Goal: Task Accomplishment & Management: Manage account settings

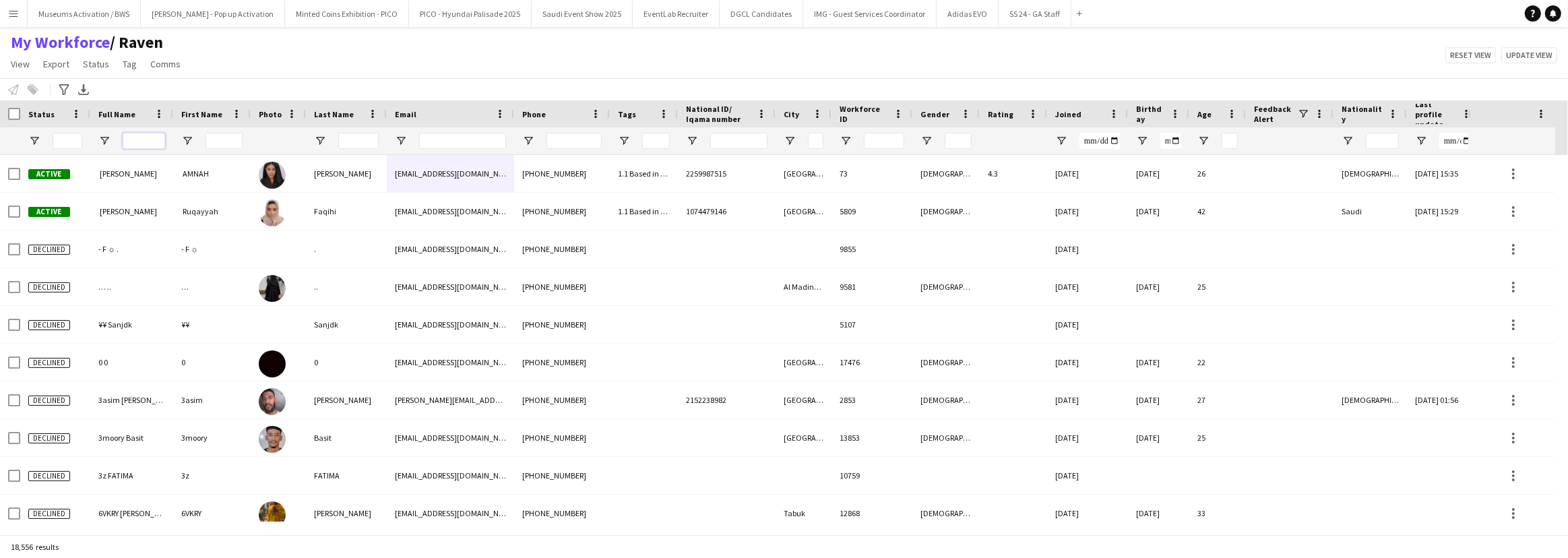
click at [157, 142] on input "Full Name Filter Input" at bounding box center [144, 140] width 42 height 16
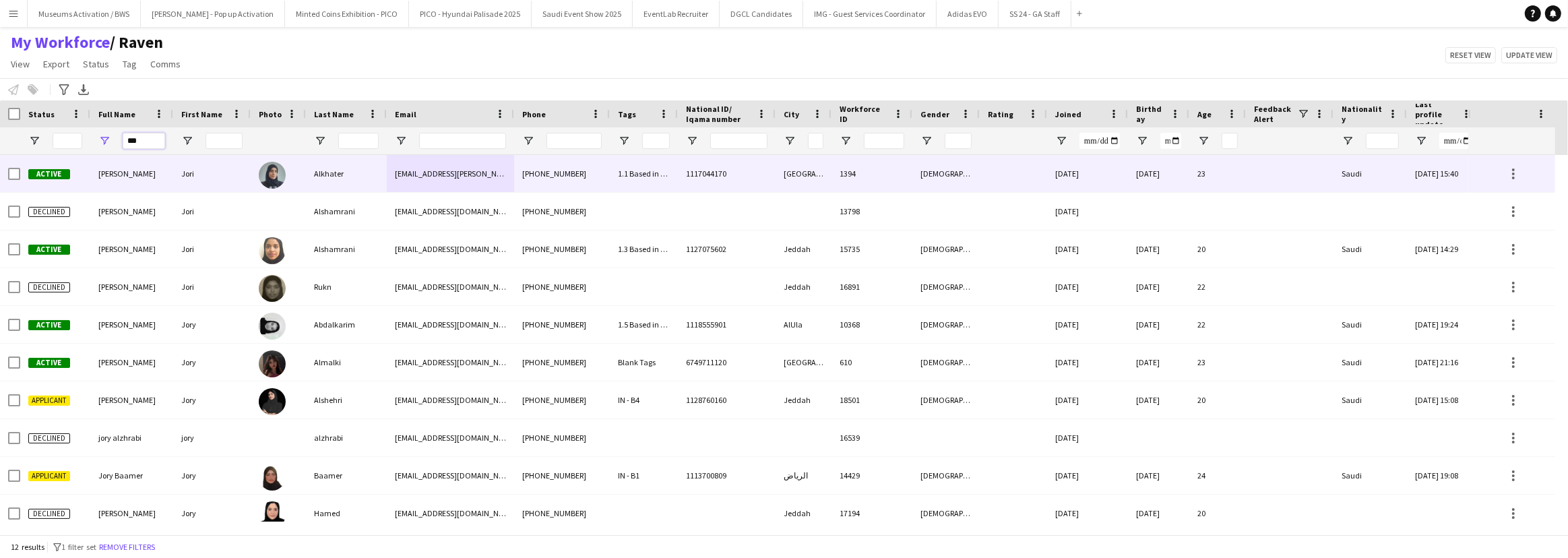
type input "***"
click at [202, 179] on div "Jori" at bounding box center [212, 173] width 78 height 37
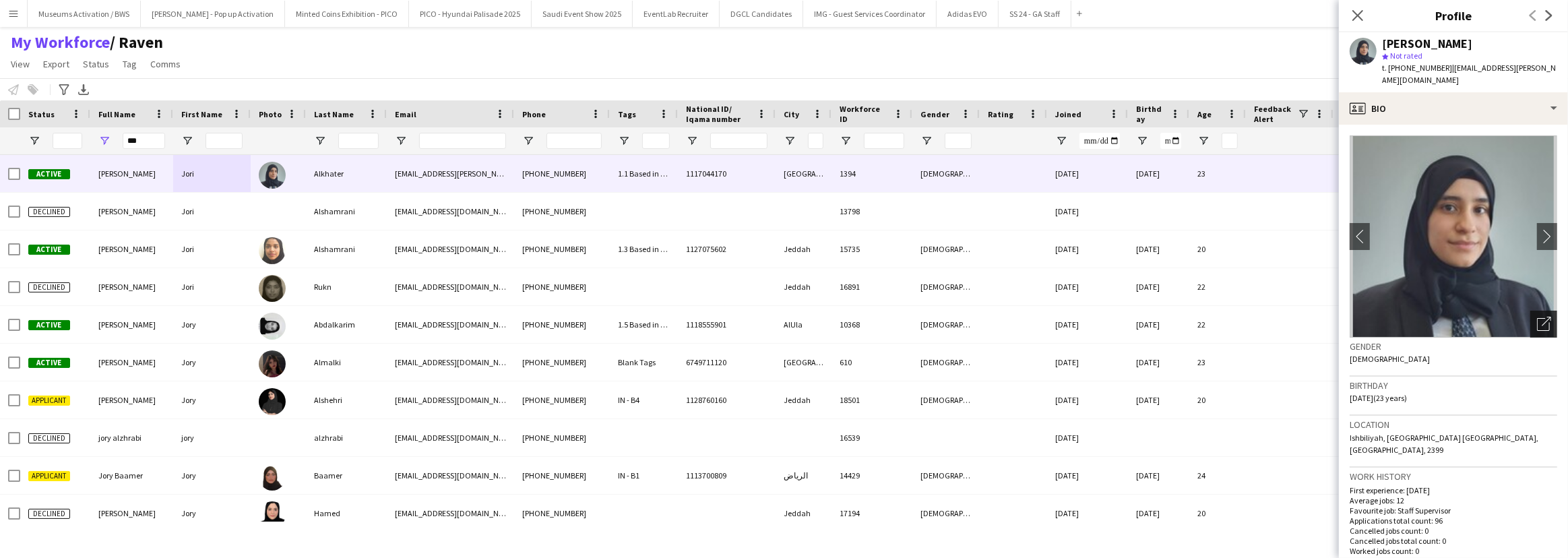
click at [1536, 316] on icon "Open photos pop-in" at bounding box center [1543, 323] width 14 height 14
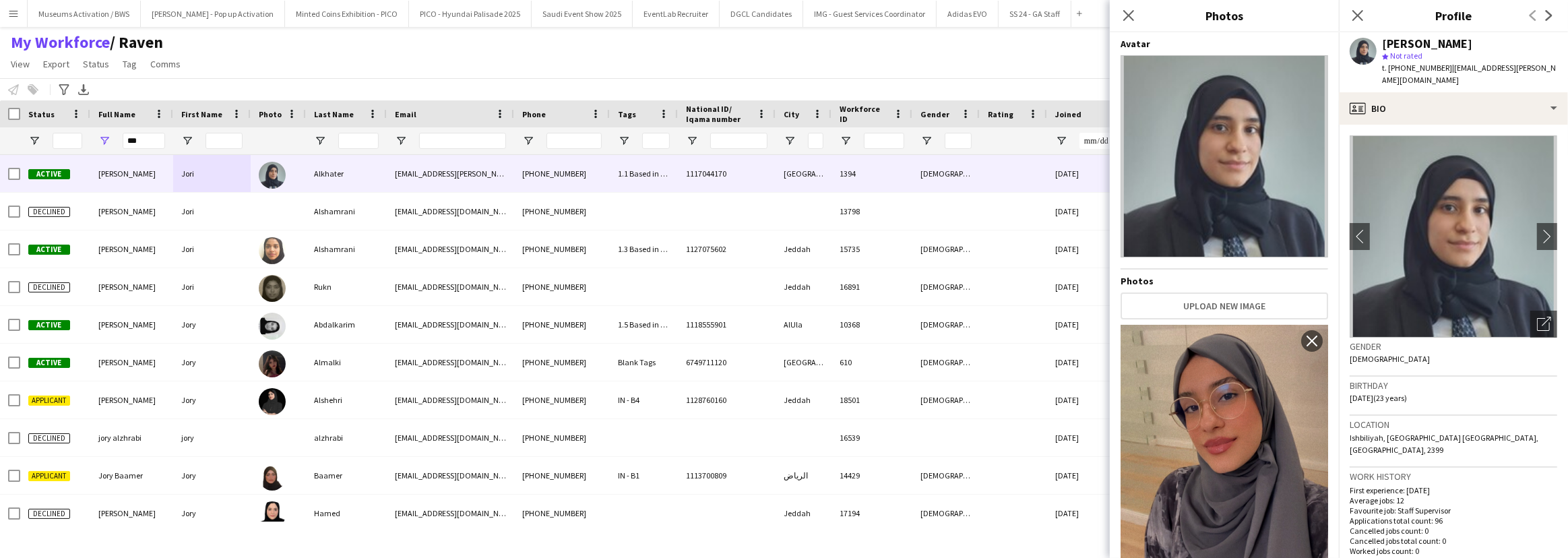
scroll to position [97, 0]
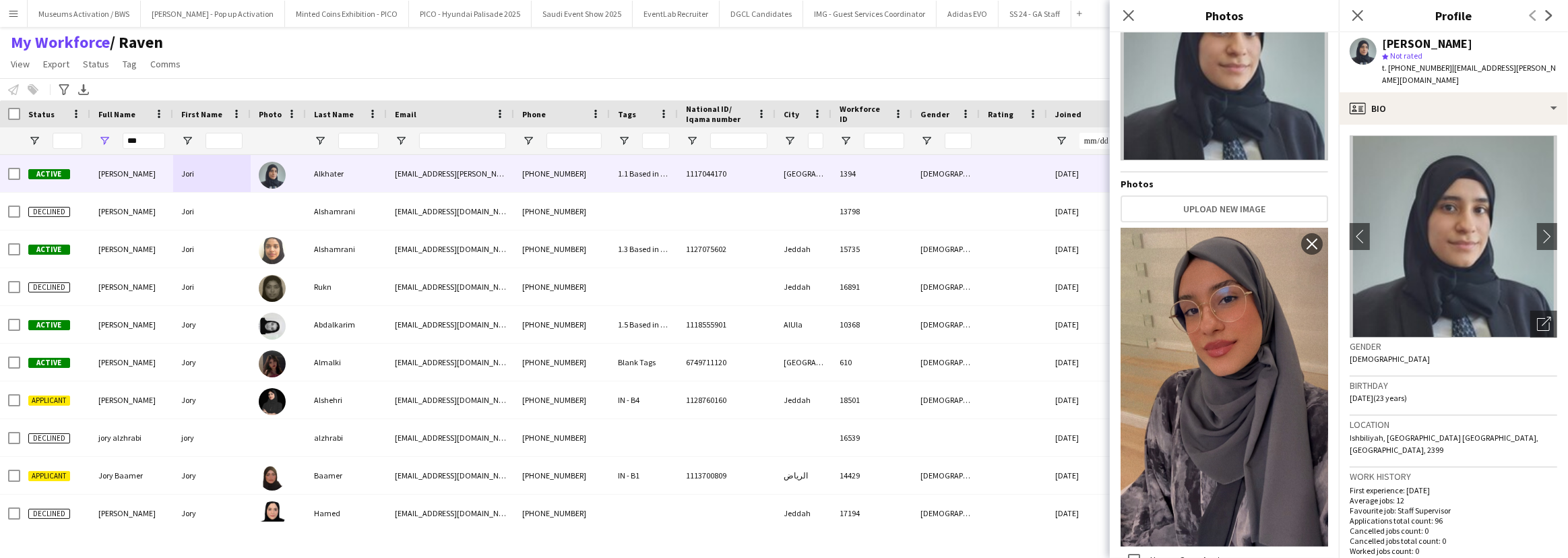
click at [1386, 399] on div "Birthday [DEMOGRAPHIC_DATA] (23 years)" at bounding box center [1454, 396] width 208 height 39
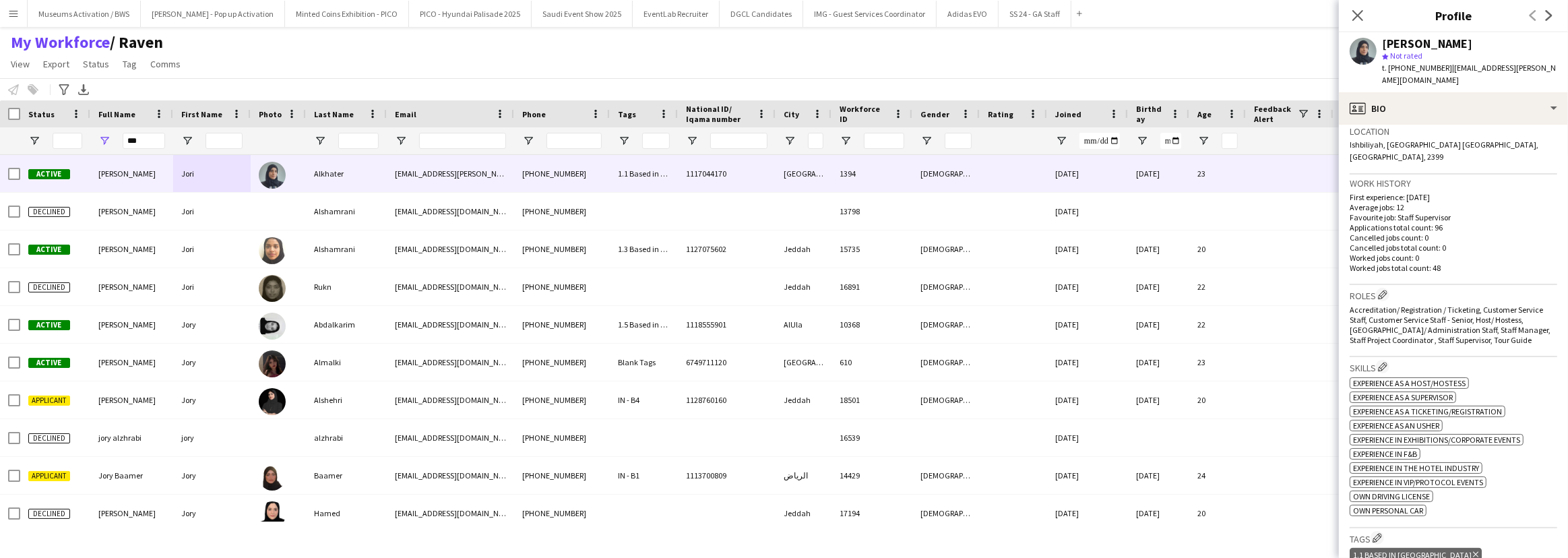
scroll to position [367, 0]
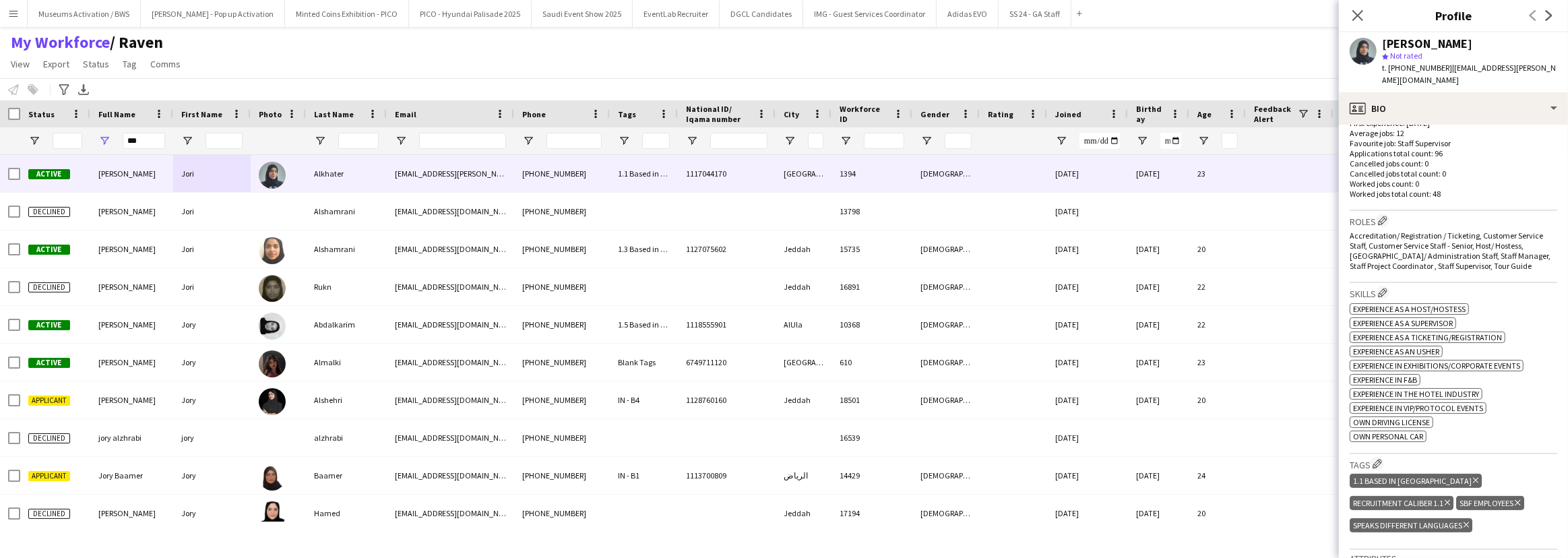
click at [1482, 300] on div "ok-circled2 background Layer 1 cross-circle-red background Layer 1 Experience a…" at bounding box center [1454, 371] width 208 height 142
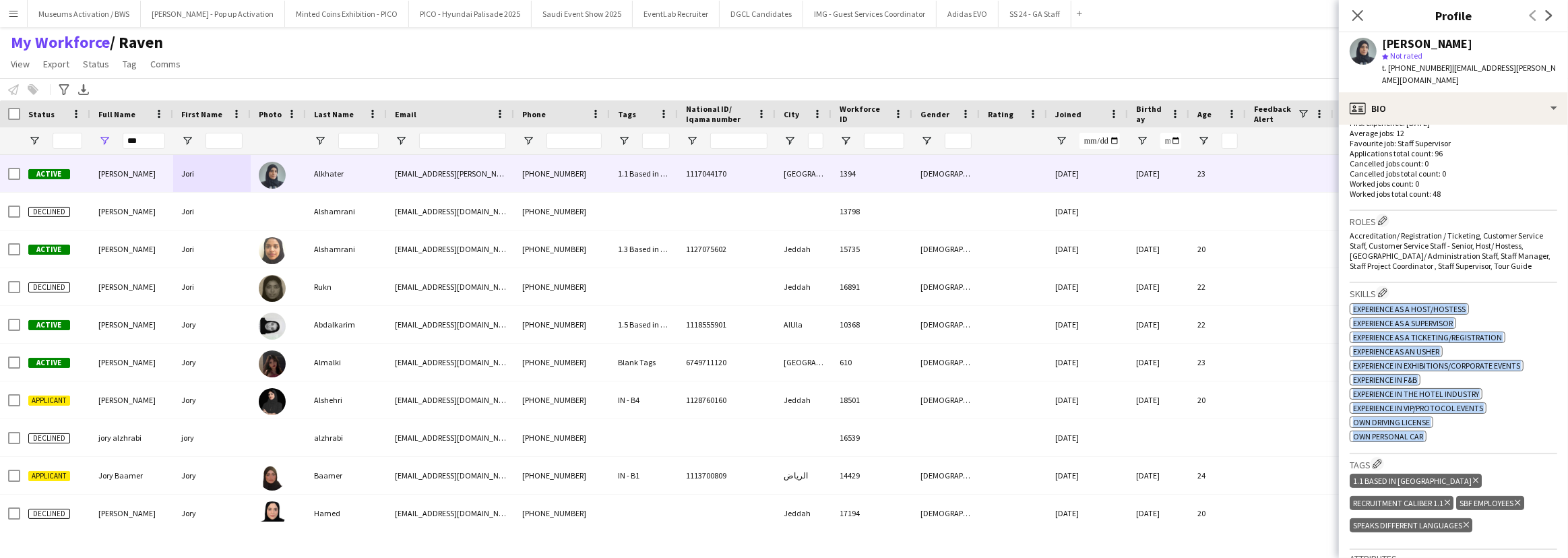
drag, startPoint x: 1482, startPoint y: 283, endPoint x: 1425, endPoint y: 414, distance: 142.9
click at [1425, 414] on div "ok-circled2 background Layer 1 cross-circle-red background Layer 1 Experience a…" at bounding box center [1454, 371] width 208 height 142
click at [1425, 431] on app-spec-pill "ok-circled2 background Layer 1 cross-circle-red background Layer 1 Own Personal…" at bounding box center [1388, 436] width 77 height 11
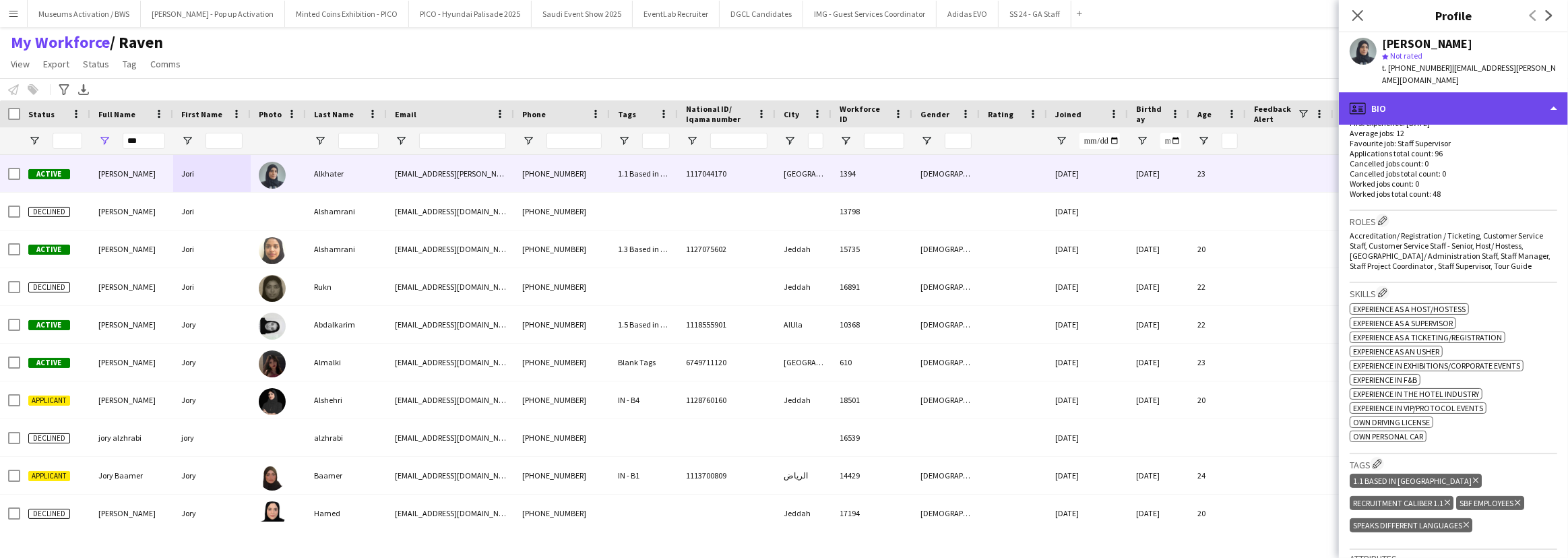
click at [1452, 99] on div "profile Bio" at bounding box center [1453, 108] width 229 height 32
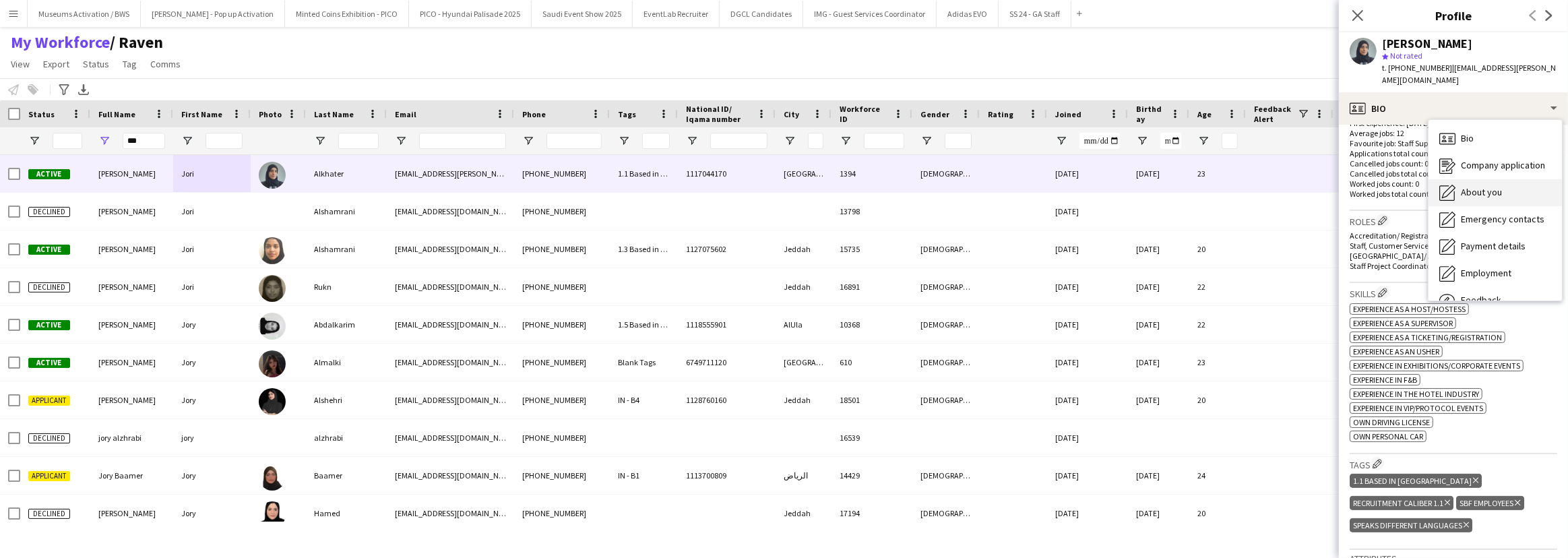
drag, startPoint x: 1452, startPoint y: 157, endPoint x: 1452, endPoint y: 166, distance: 9.0
click at [1452, 166] on div "Bio Bio Company application Company application About you About you Emergency c…" at bounding box center [1494, 210] width 133 height 181
click at [1452, 179] on div "About you About you" at bounding box center [1494, 193] width 133 height 27
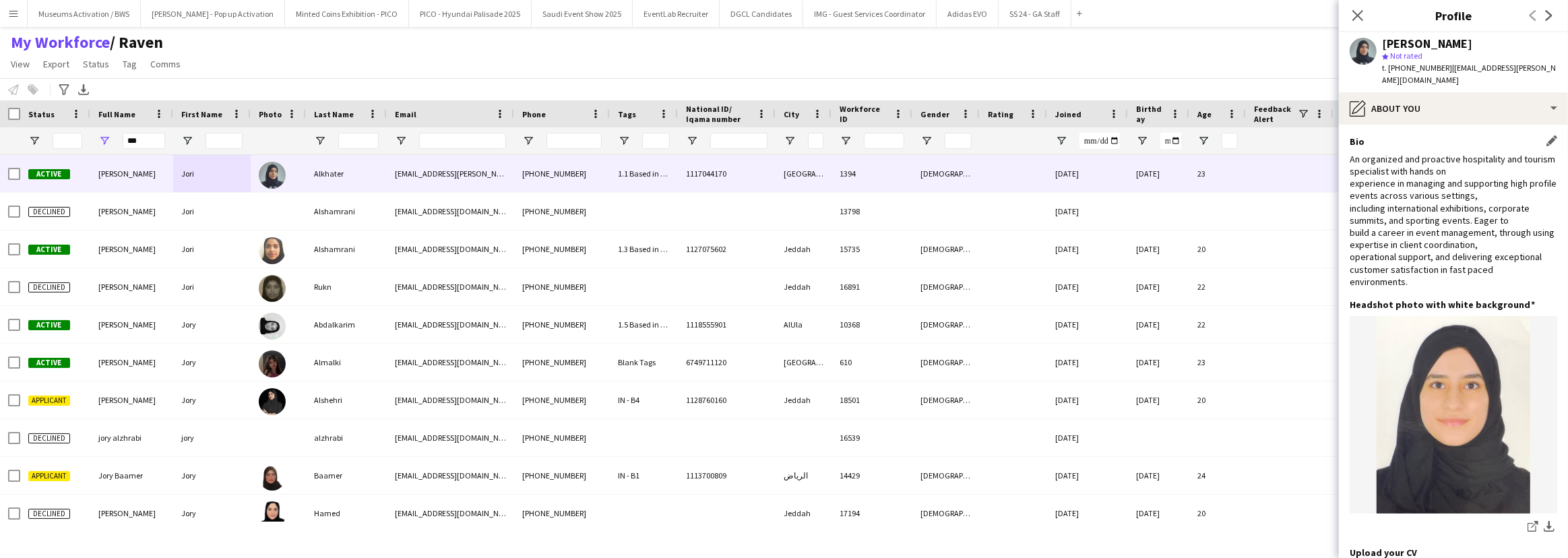
click at [1452, 167] on div "An organized and proactive hospitality and tourism specialist with hands on exp…" at bounding box center [1454, 220] width 208 height 135
click at [1453, 153] on div "An organized and proactive hospitality and tourism specialist with hands on exp…" at bounding box center [1454, 220] width 208 height 135
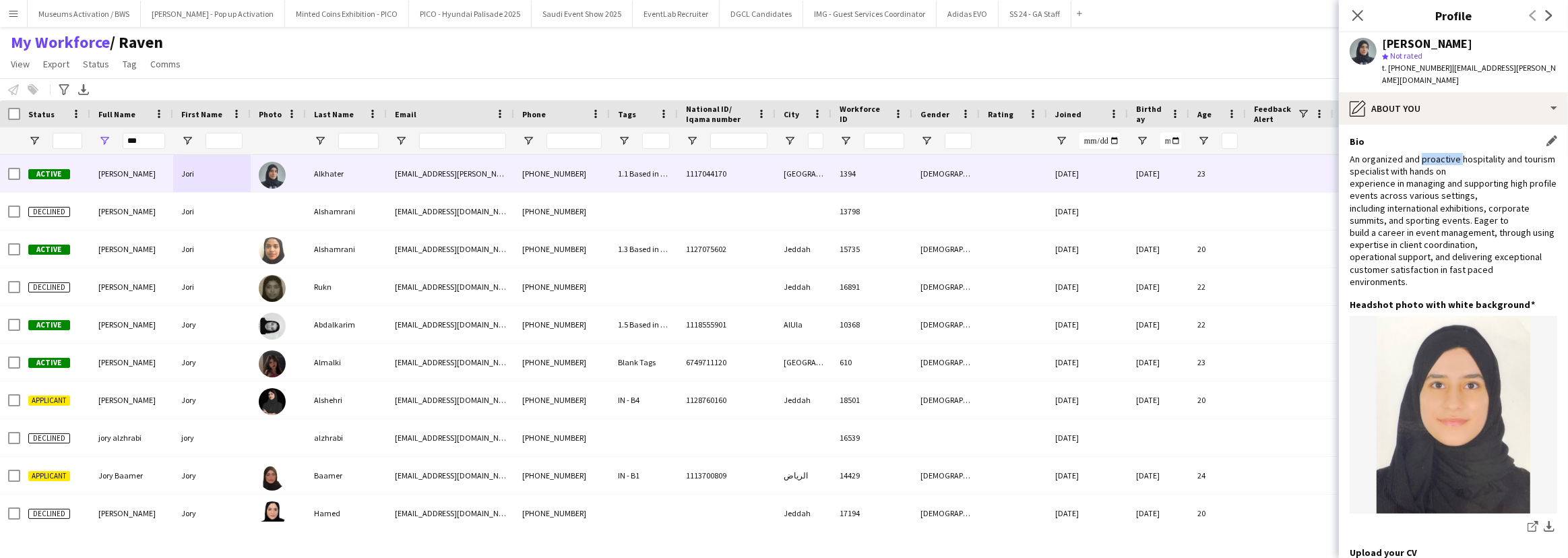
click at [1453, 153] on div "An organized and proactive hospitality and tourism specialist with hands on exp…" at bounding box center [1454, 220] width 208 height 135
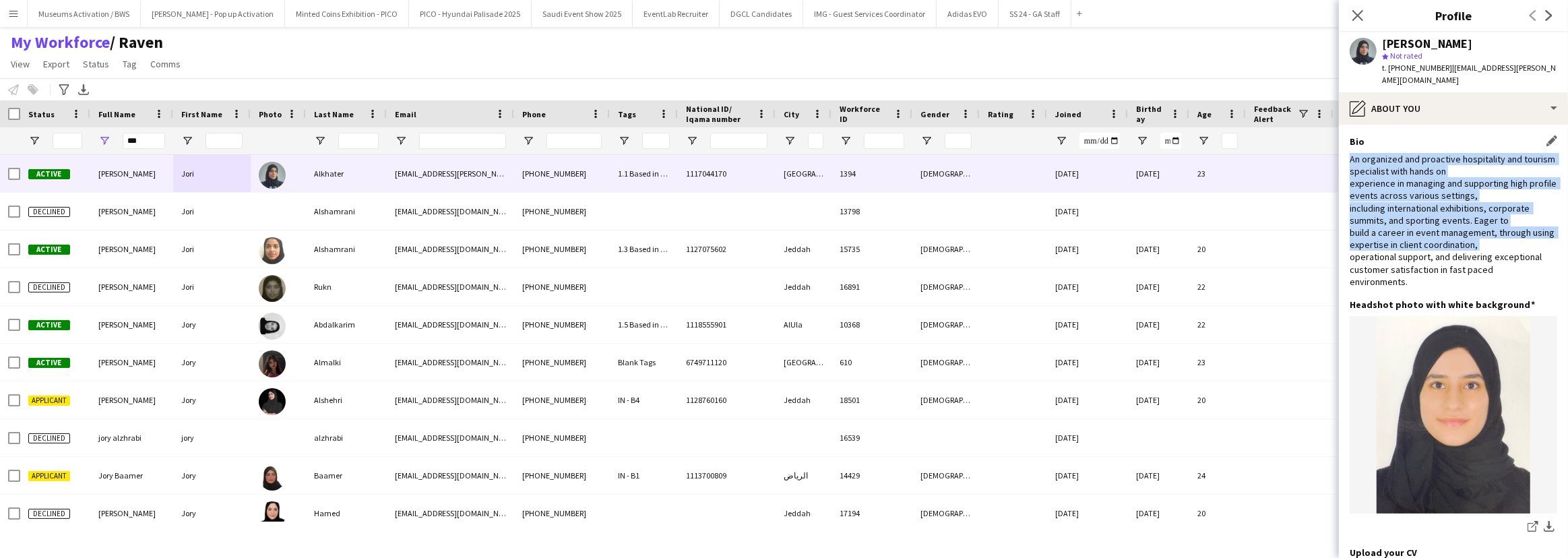
drag, startPoint x: 1453, startPoint y: 150, endPoint x: 1448, endPoint y: 237, distance: 87.1
click at [1448, 237] on div "An organized and proactive hospitality and tourism specialist with hands on exp…" at bounding box center [1454, 220] width 208 height 135
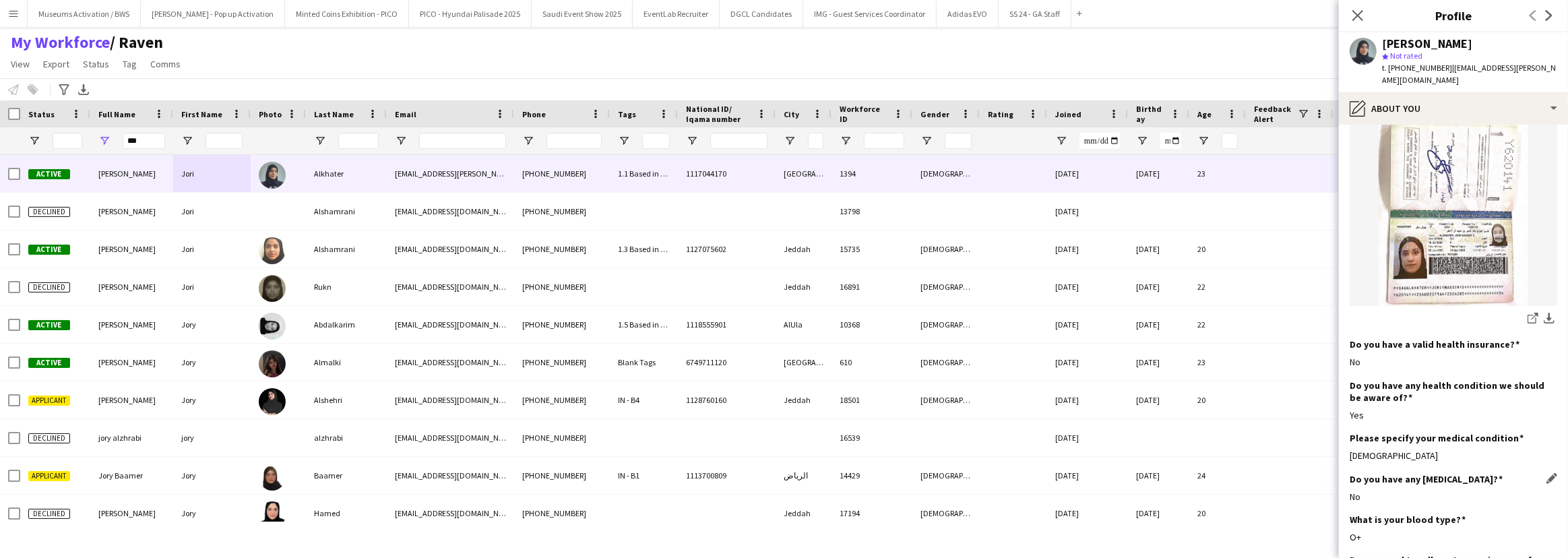
scroll to position [734, 0]
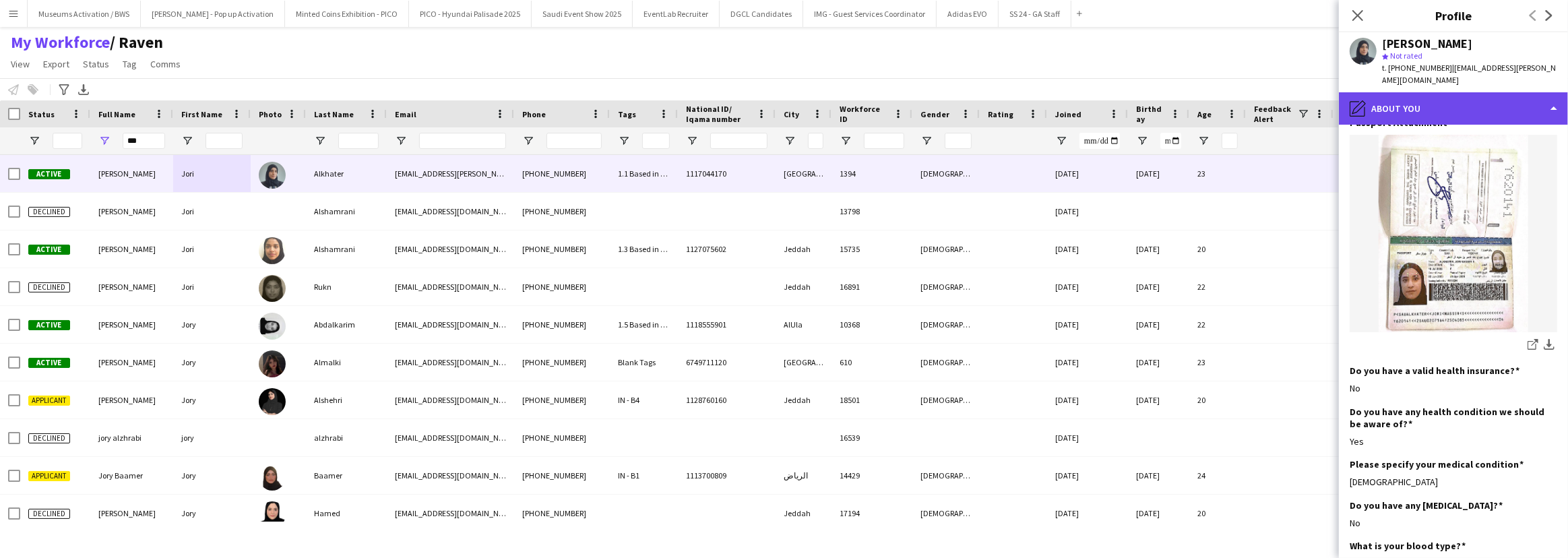
click at [1394, 93] on div "pencil4 About you" at bounding box center [1453, 108] width 229 height 32
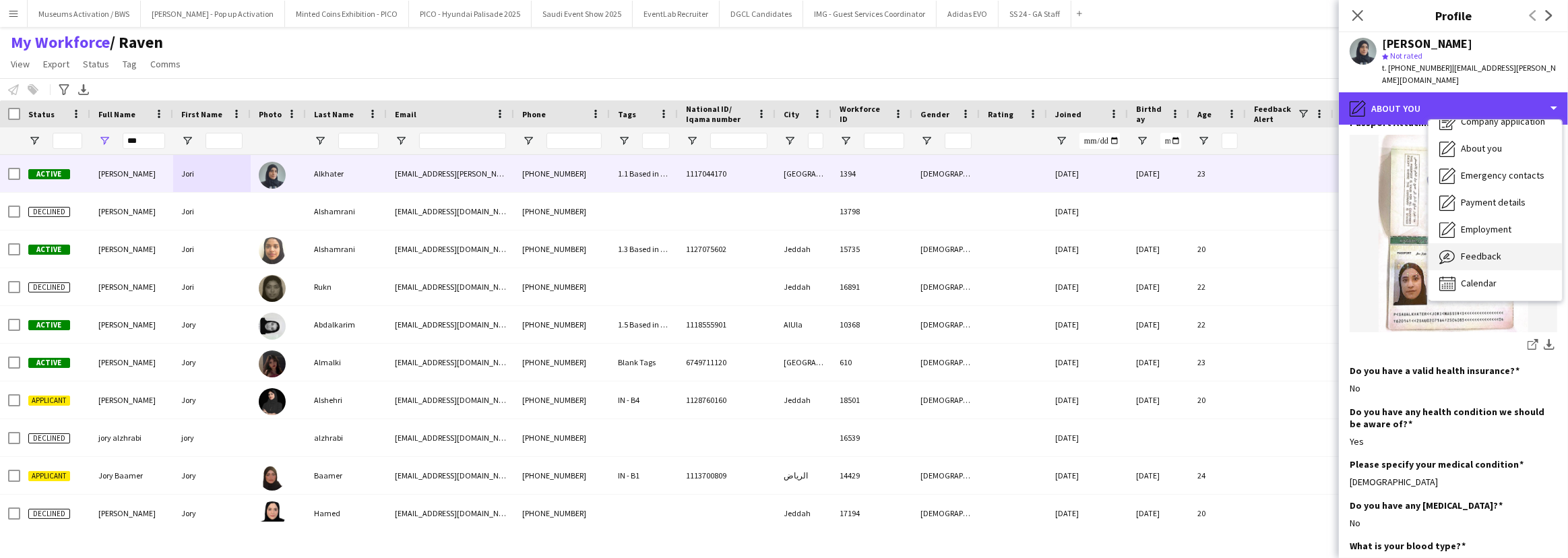
scroll to position [45, 0]
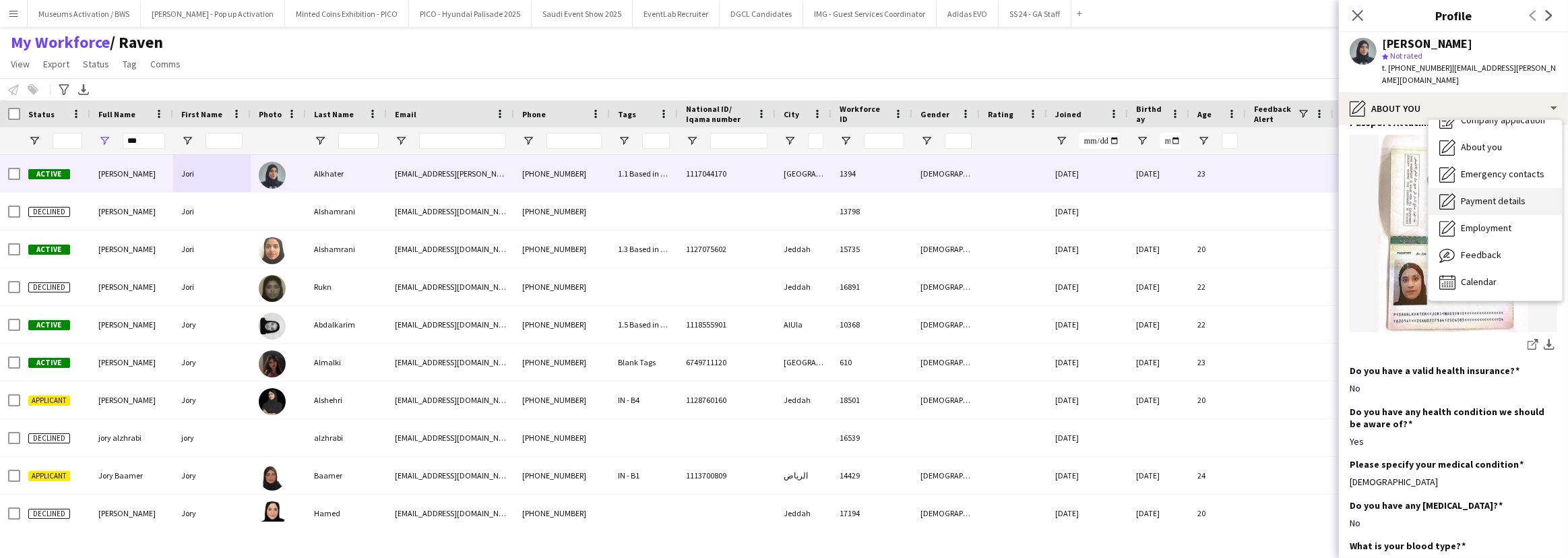
click at [1462, 195] on span "Payment details" at bounding box center [1493, 201] width 65 height 12
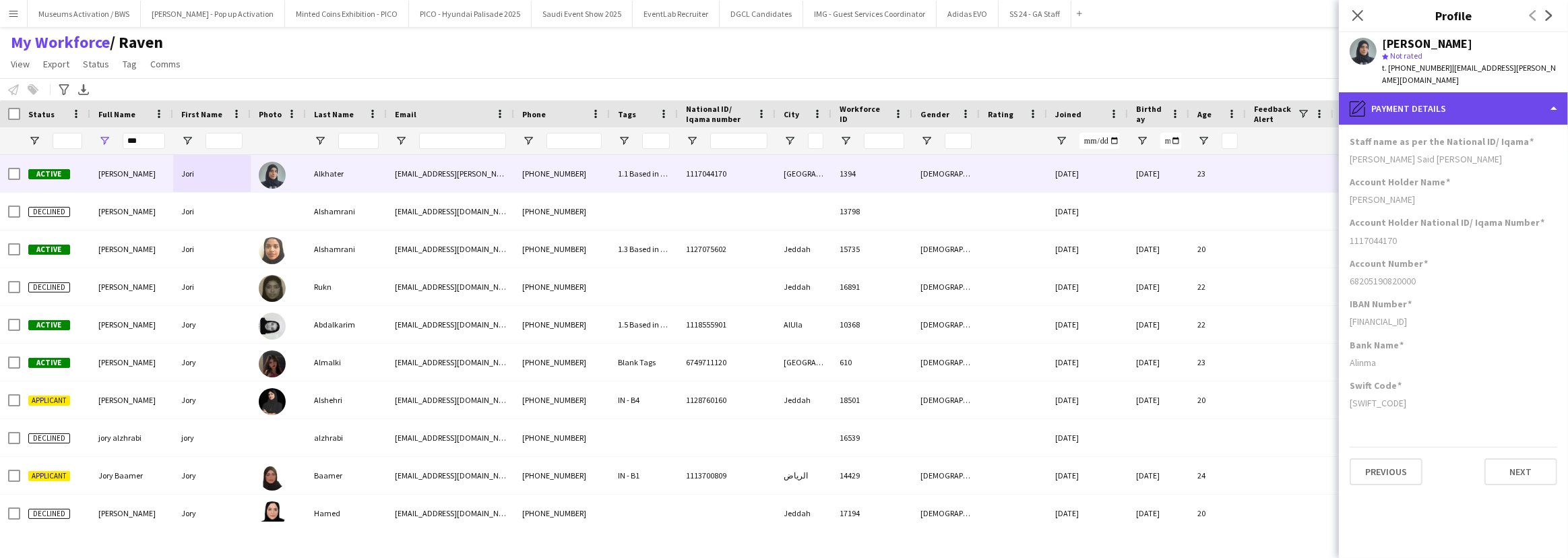
click at [1461, 105] on div "pencil4 Payment details" at bounding box center [1453, 108] width 229 height 32
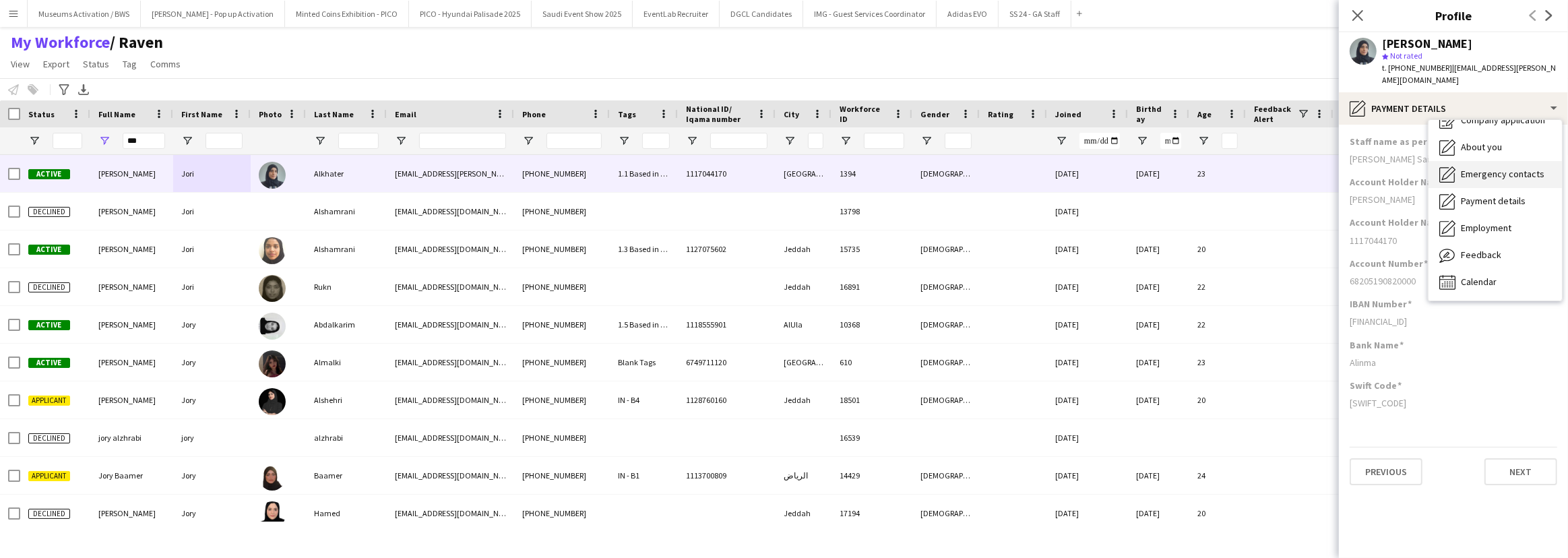
click at [1466, 168] on span "Emergency contacts" at bounding box center [1502, 174] width 84 height 12
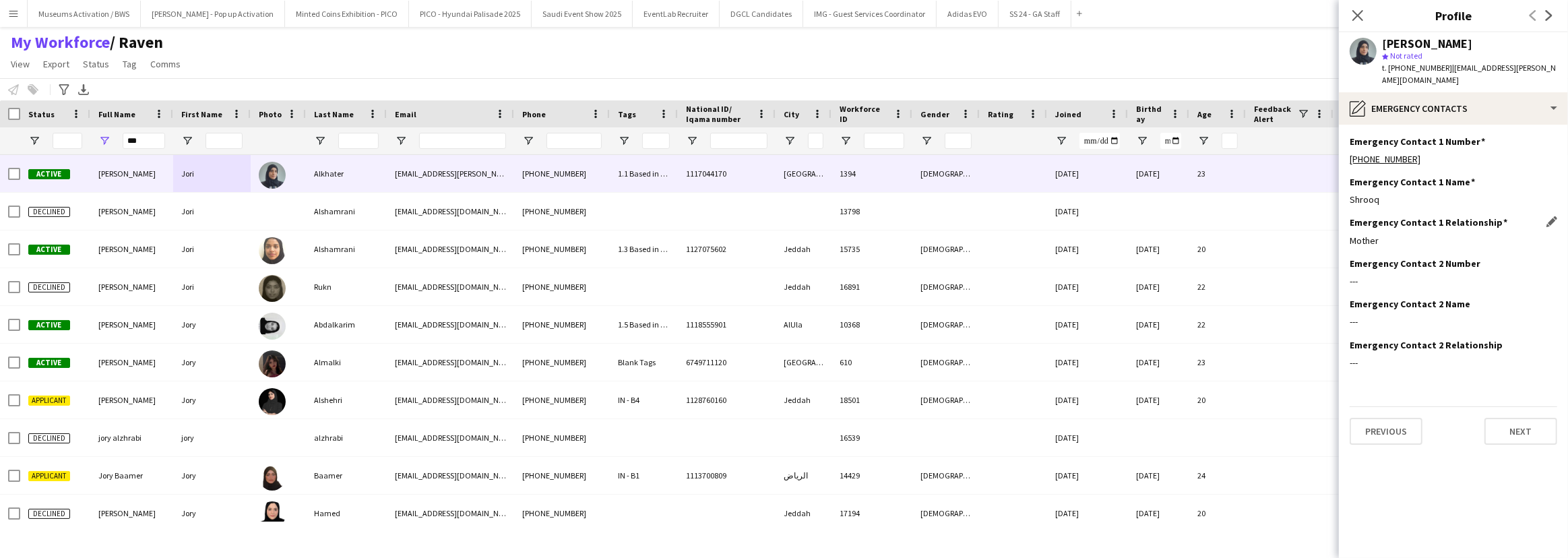
click at [1428, 234] on div "Mother" at bounding box center [1454, 240] width 208 height 12
drag, startPoint x: 1428, startPoint y: 226, endPoint x: 1434, endPoint y: 163, distance: 63.3
click at [1434, 163] on app-section-data-types "Emergency Contact 1 Number Edit this field [PHONE_NUMBER] Emergency Contact 1 N…" at bounding box center [1453, 340] width 229 height 433
click at [1432, 194] on div "Shrooq" at bounding box center [1454, 200] width 208 height 12
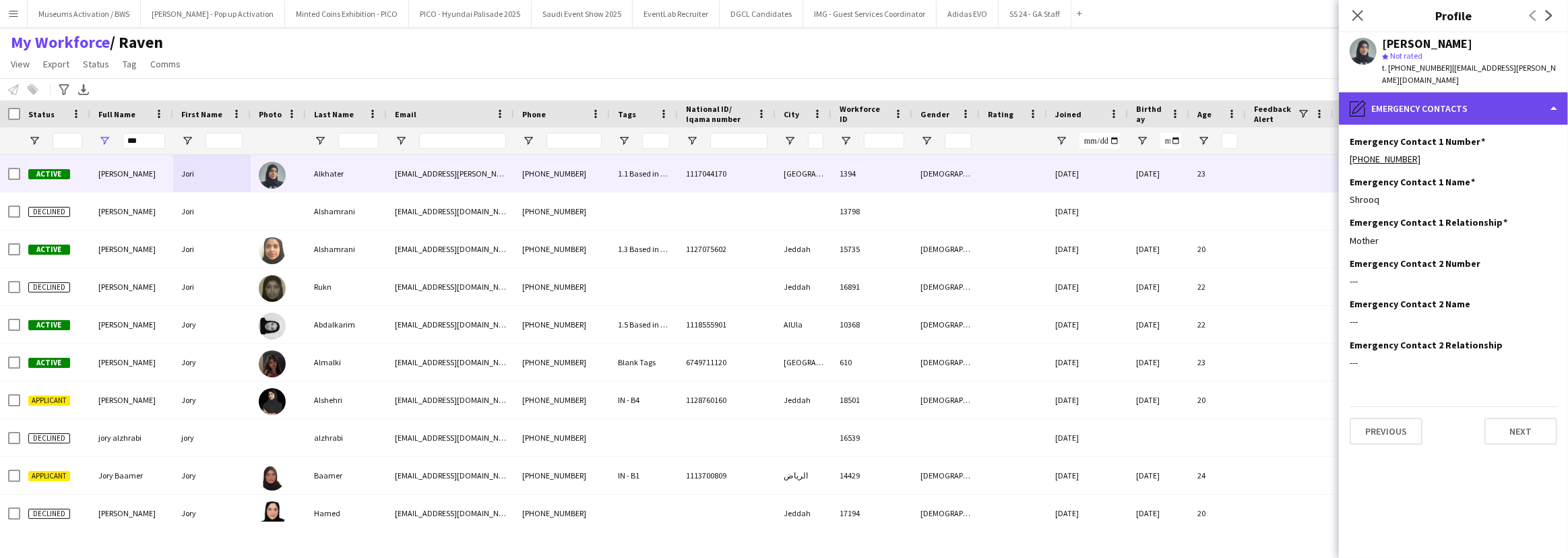
click at [1411, 104] on div "pencil4 Emergency contacts" at bounding box center [1453, 108] width 229 height 32
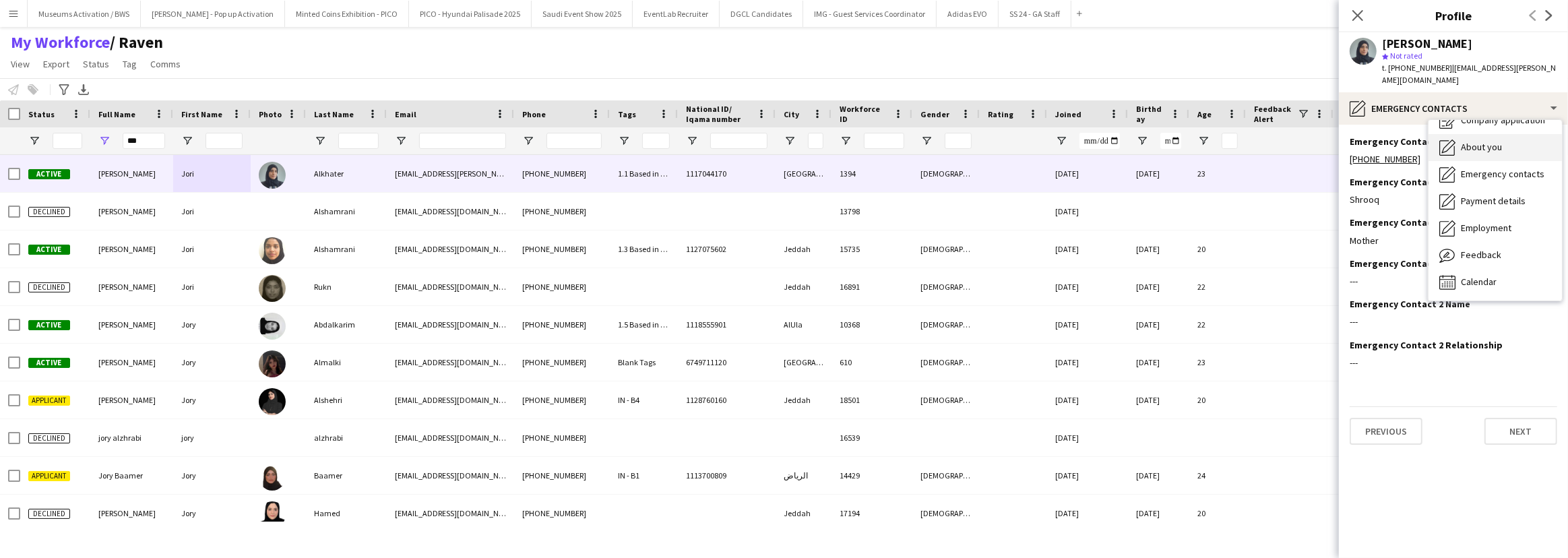
click at [1466, 144] on div "About you About you" at bounding box center [1494, 148] width 133 height 27
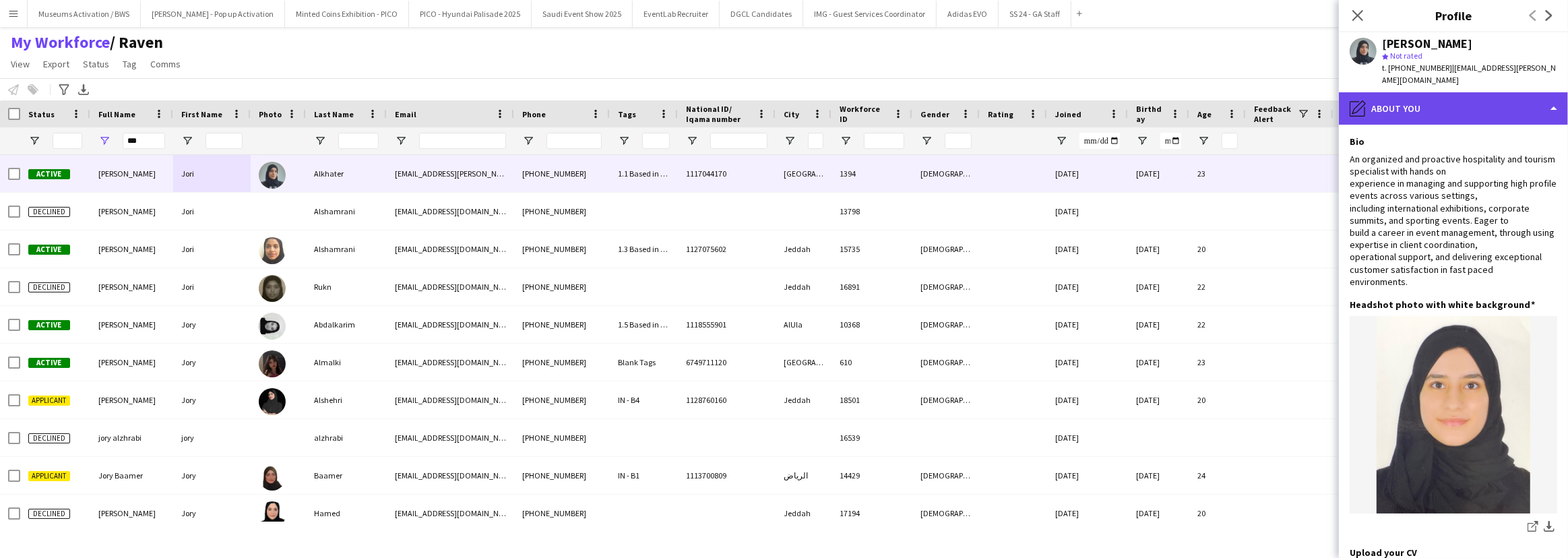
click at [1463, 94] on div "pencil4 About you" at bounding box center [1453, 108] width 229 height 32
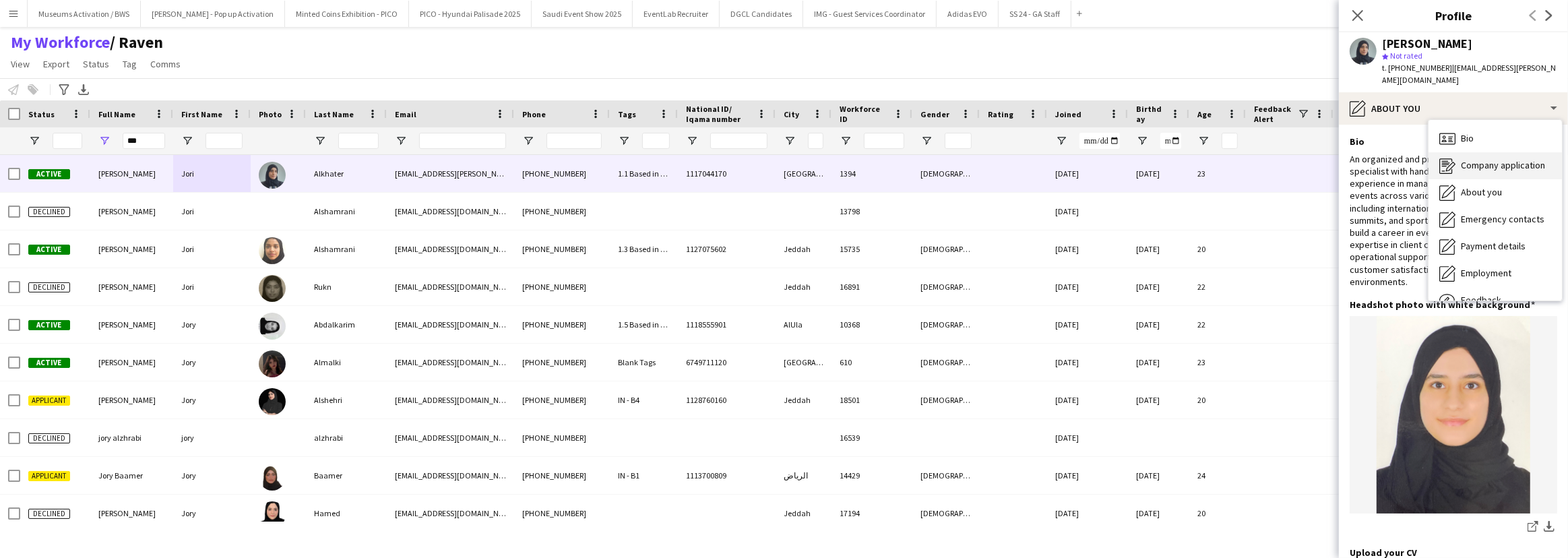
click at [1463, 132] on span "Bio" at bounding box center [1466, 138] width 13 height 12
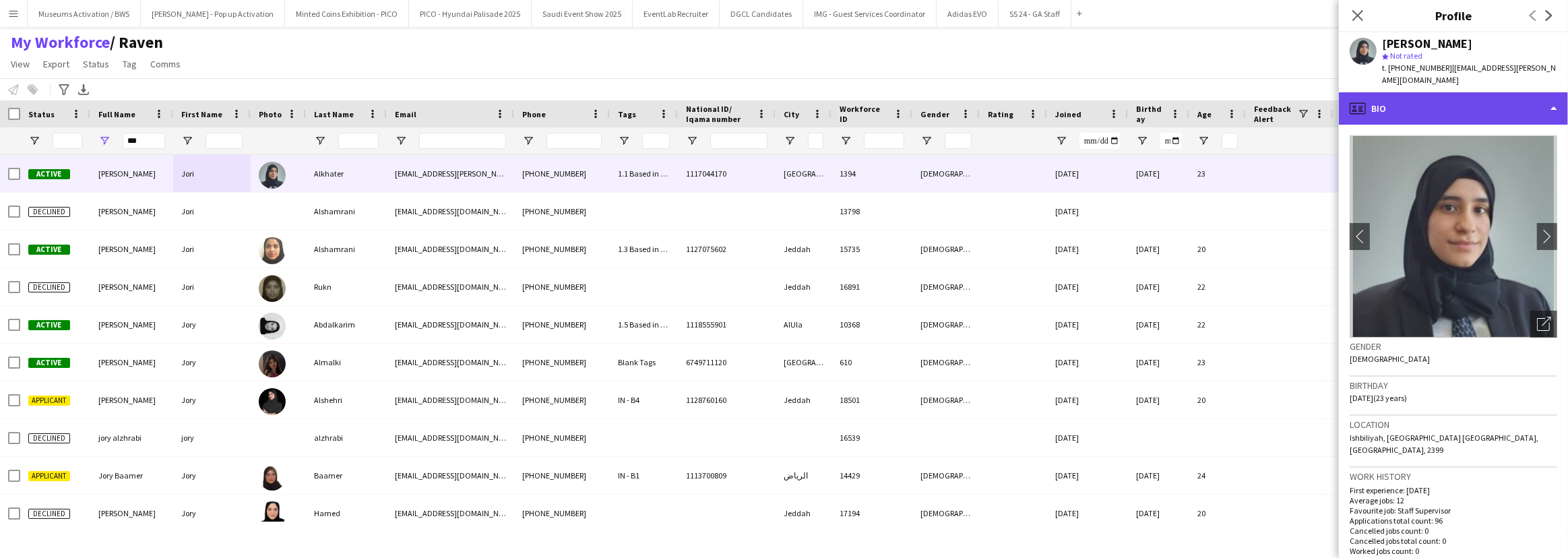
click at [1460, 106] on div "profile Bio" at bounding box center [1453, 108] width 229 height 32
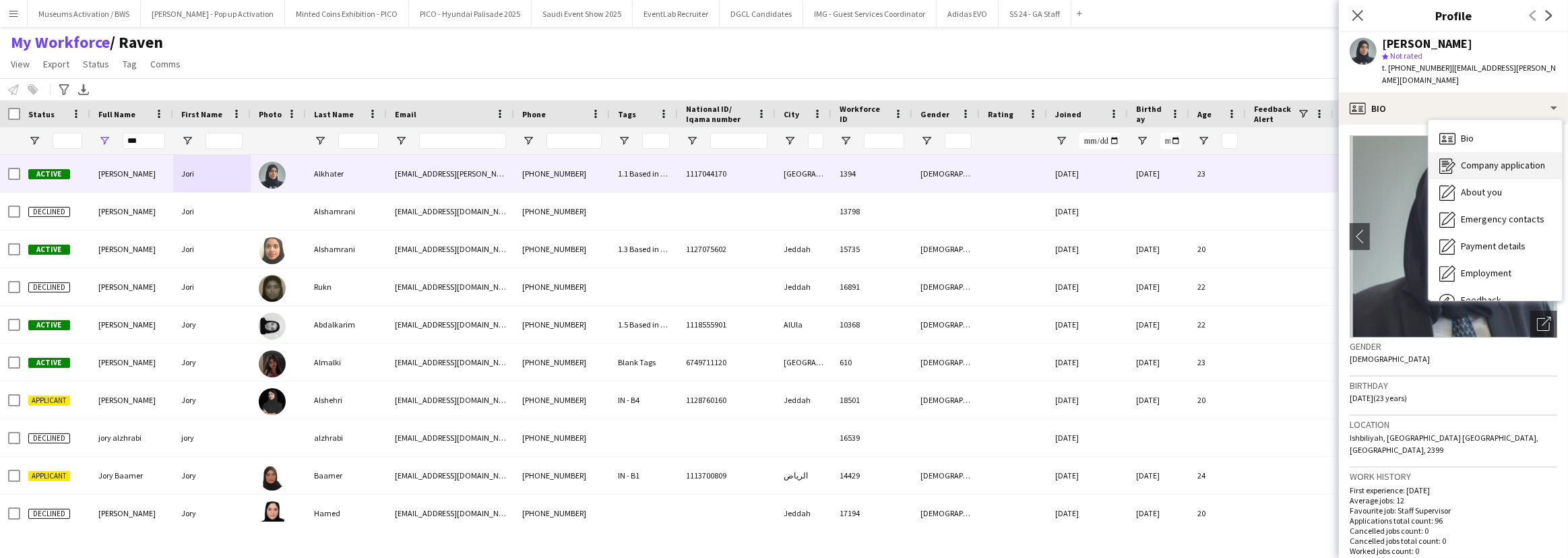
click at [1463, 159] on span "Company application" at bounding box center [1502, 165] width 84 height 12
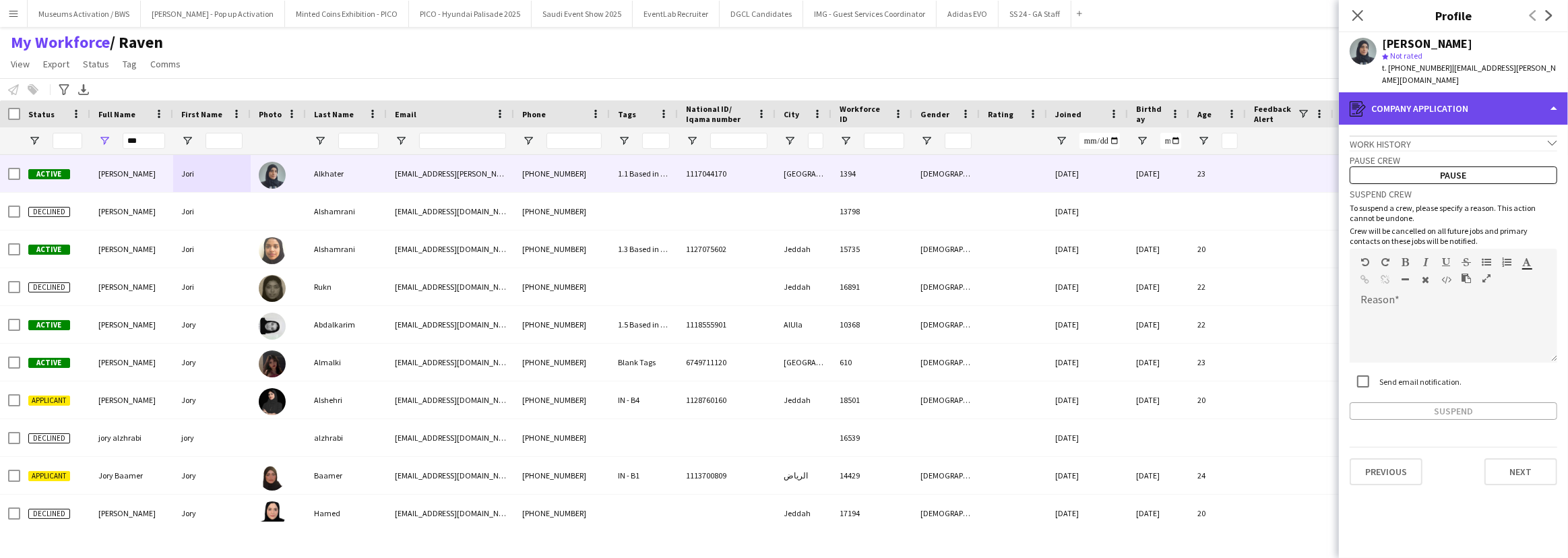
click at [1463, 105] on div "register Company application" at bounding box center [1453, 108] width 229 height 32
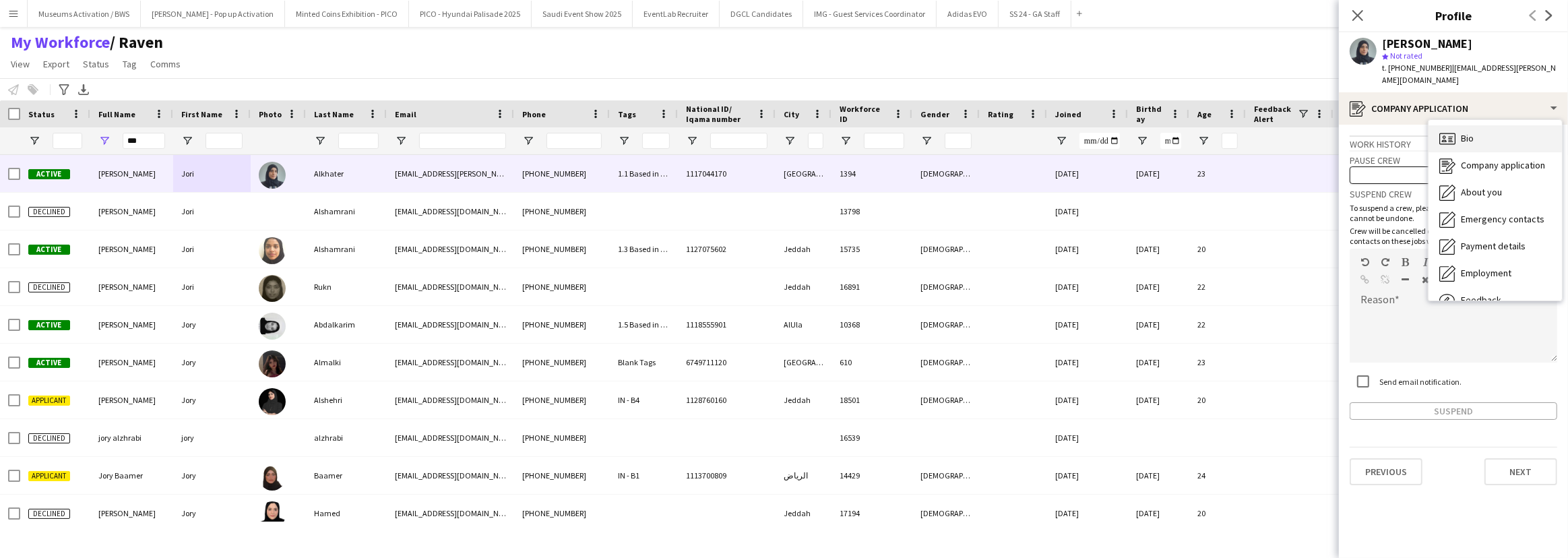
click at [1473, 132] on span "Bio" at bounding box center [1466, 138] width 13 height 12
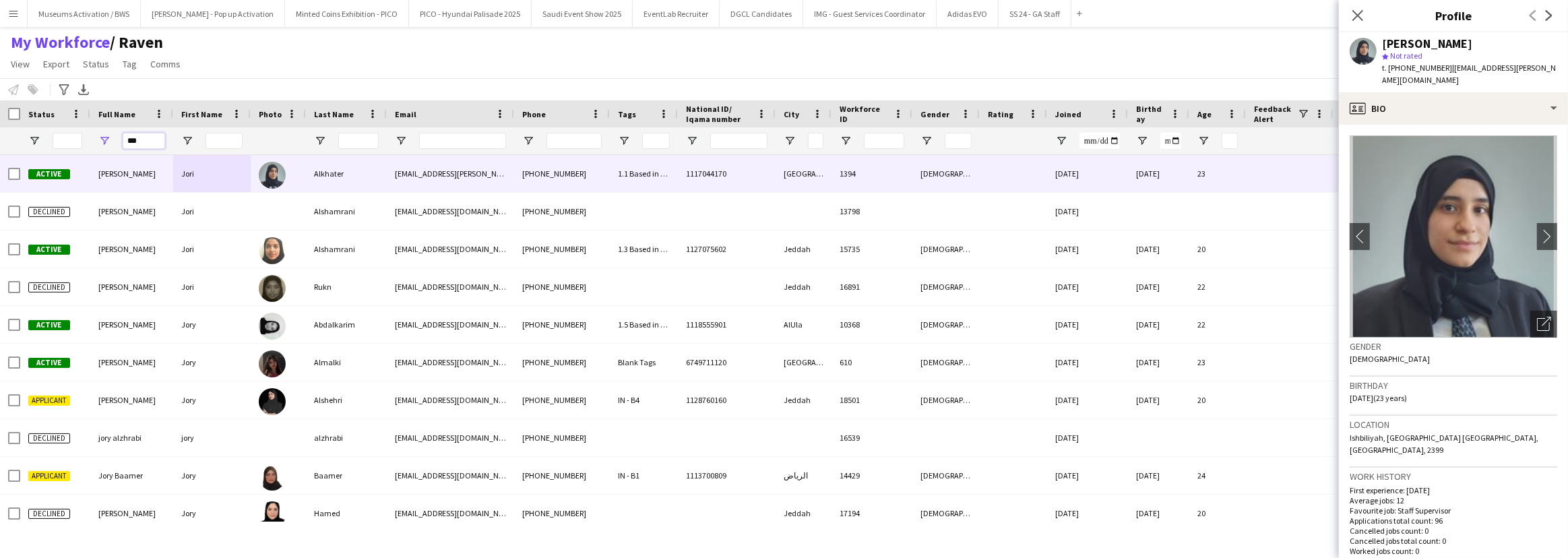
click at [128, 135] on input "***" at bounding box center [144, 140] width 42 height 16
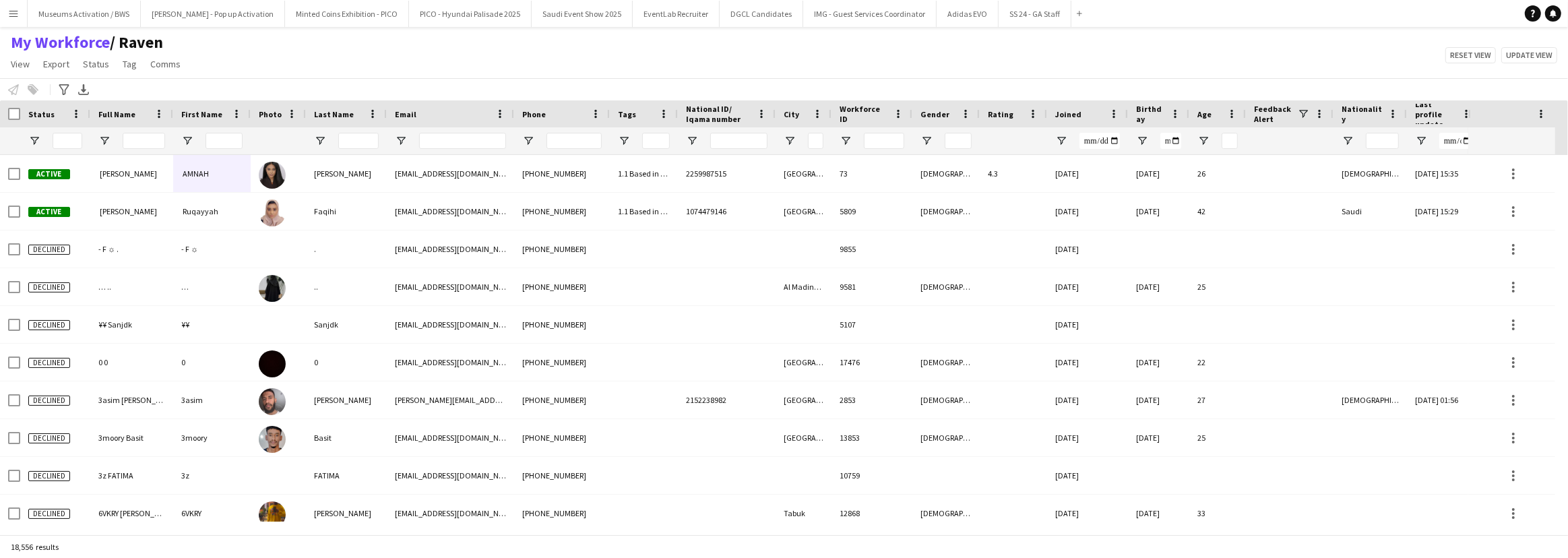
click at [276, 46] on div "My Workforce / Raven View Views Default view [PERSON_NAME] [PERSON_NAME] [PERSO…" at bounding box center [784, 55] width 1568 height 46
